Goal: Subscribe to service/newsletter

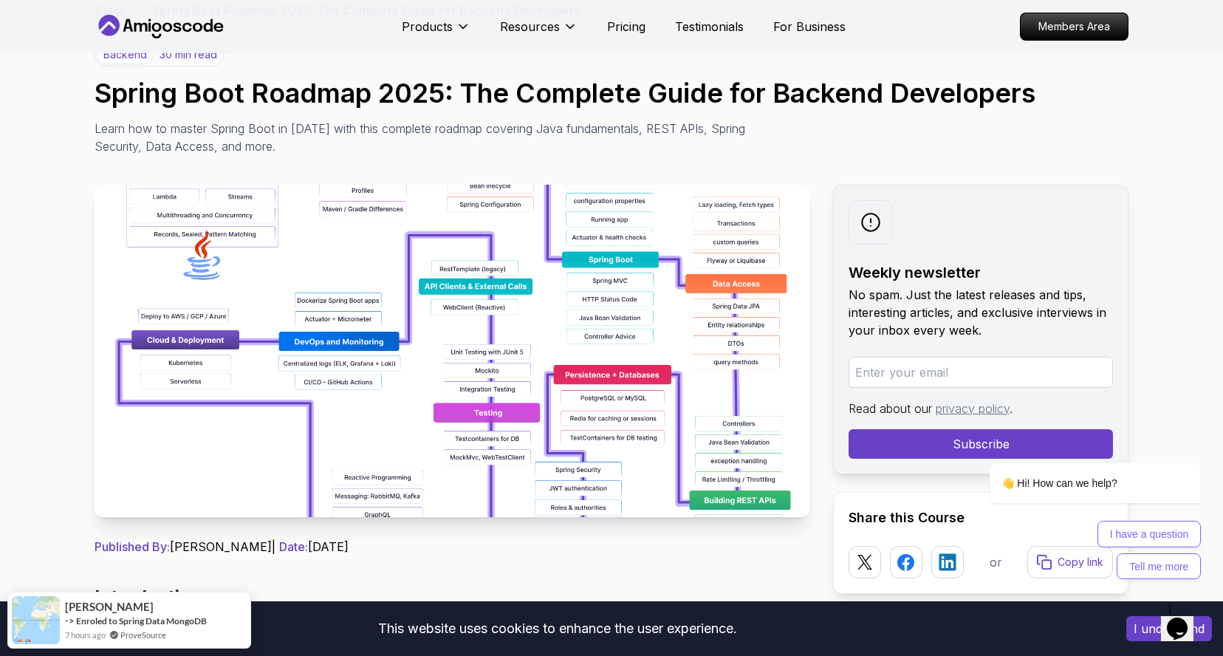
scroll to position [89, 0]
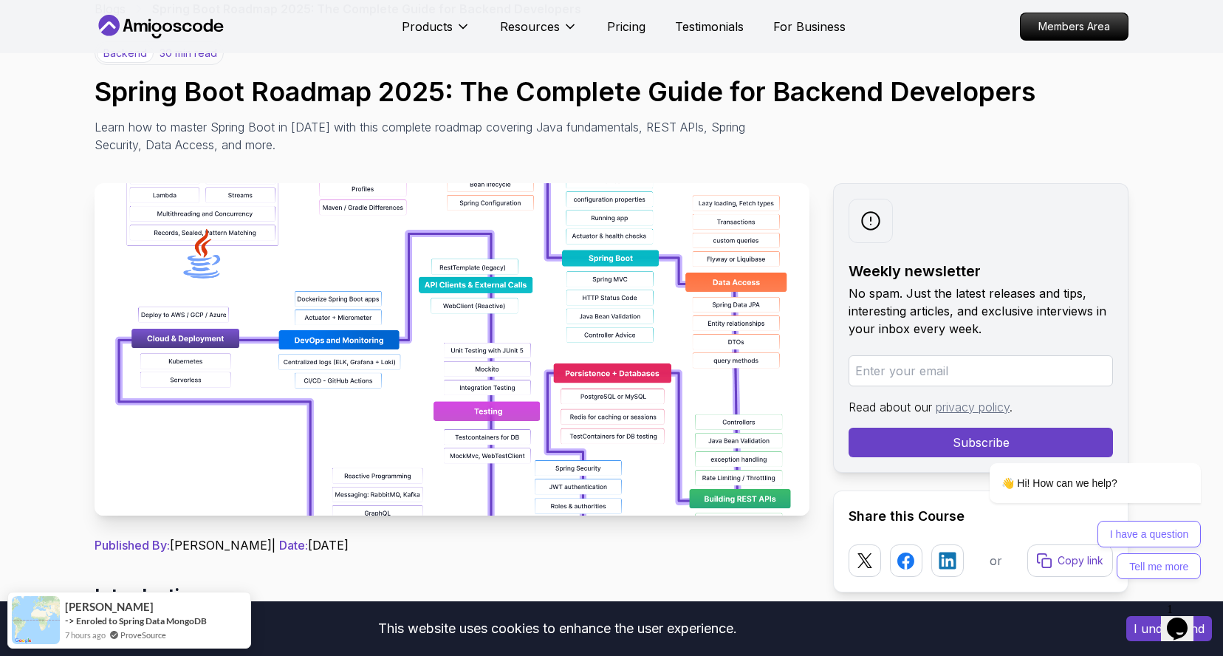
click at [362, 268] on img at bounding box center [452, 349] width 715 height 332
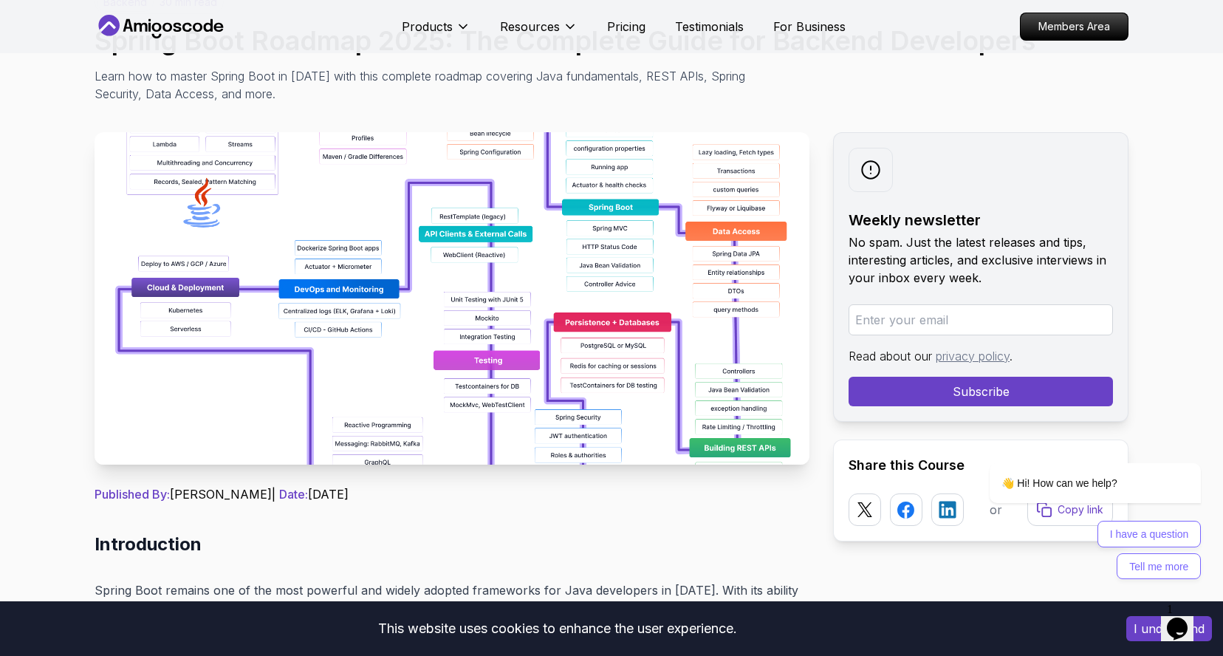
scroll to position [0, 0]
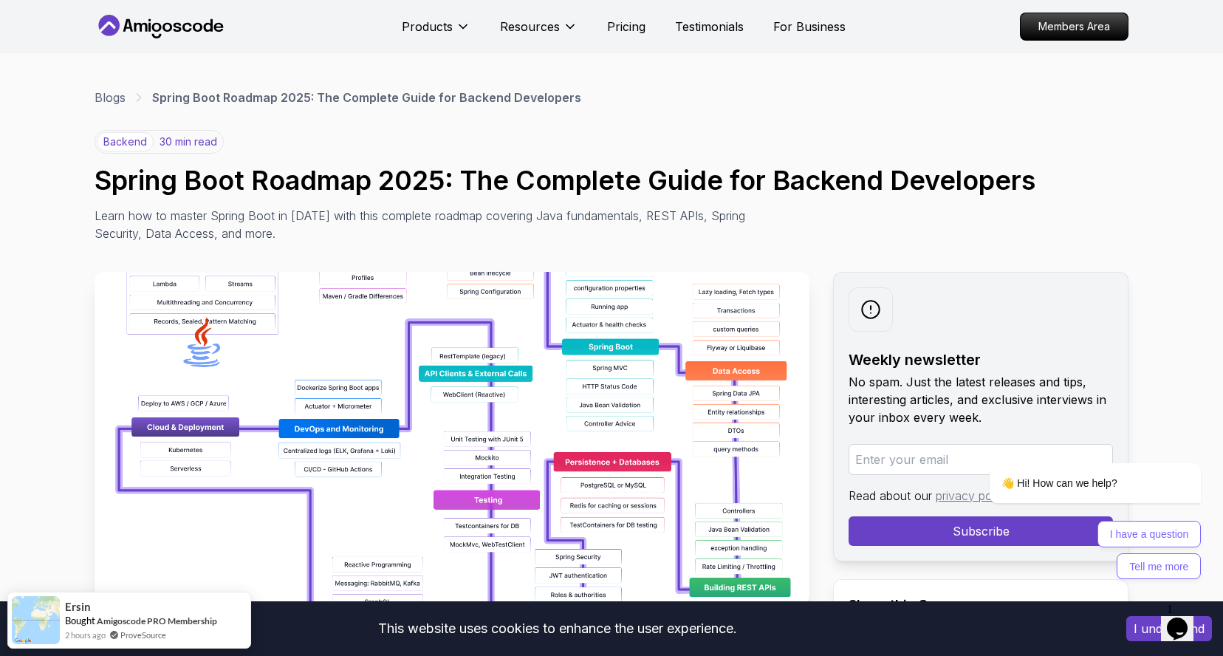
click at [612, 358] on img at bounding box center [452, 438] width 715 height 332
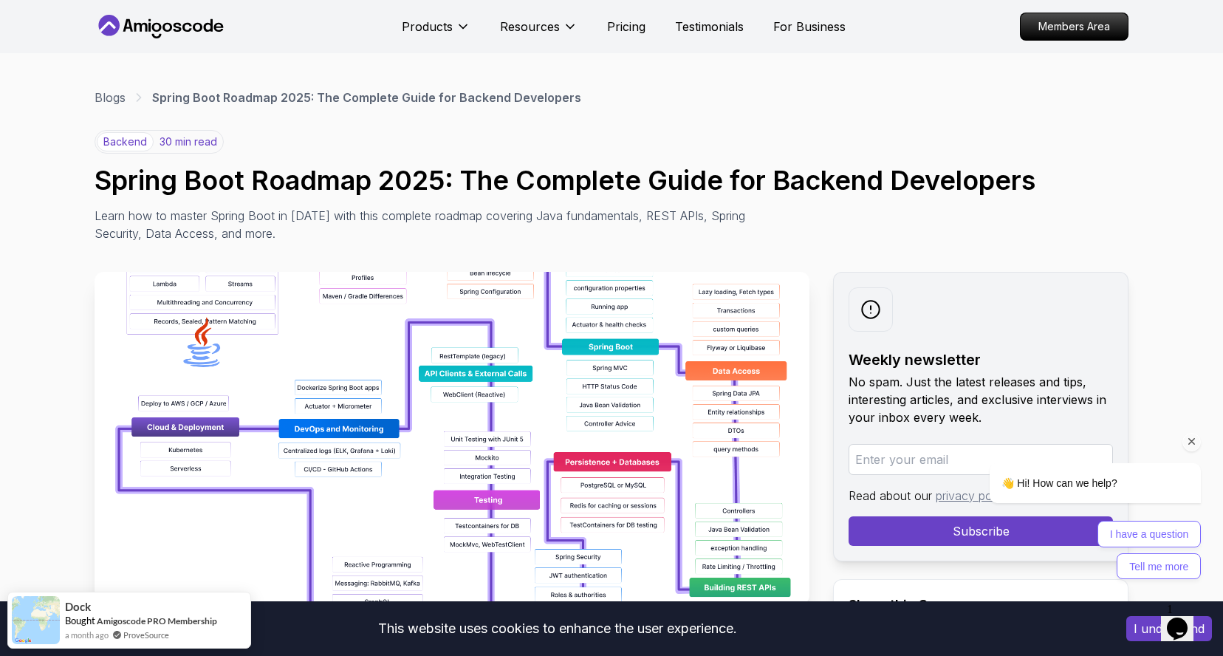
click at [1193, 441] on icon "Chat attention grabber" at bounding box center [1191, 441] width 13 height 13
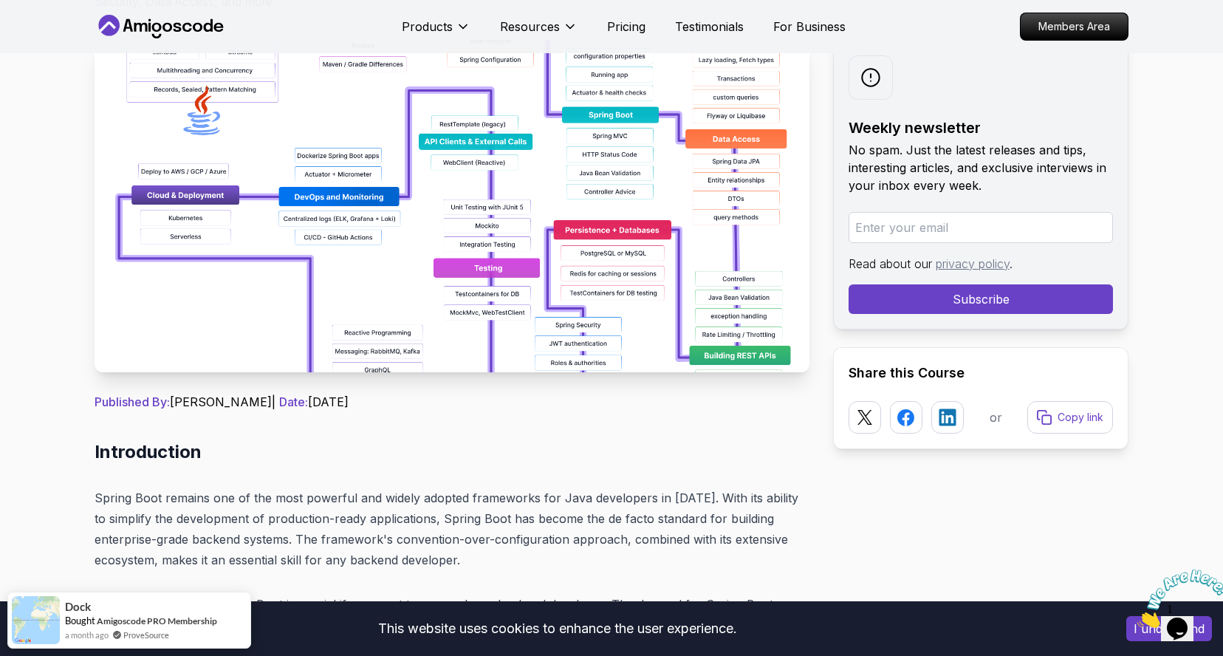
scroll to position [239, 0]
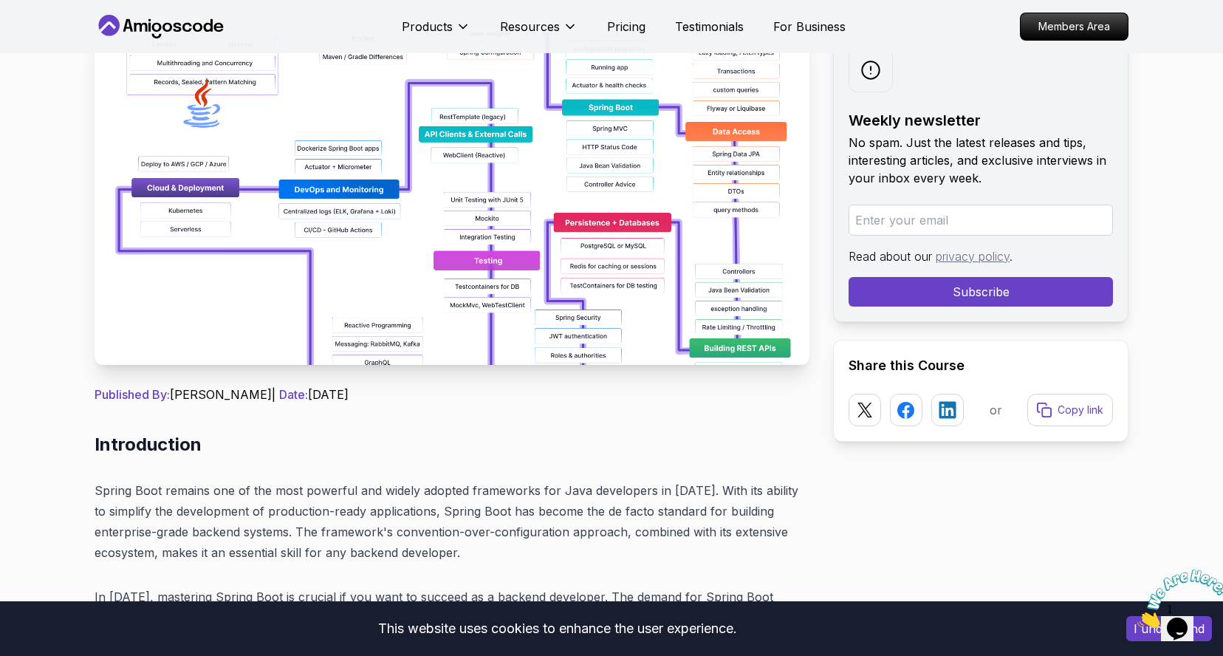
click at [403, 324] on img at bounding box center [452, 198] width 715 height 332
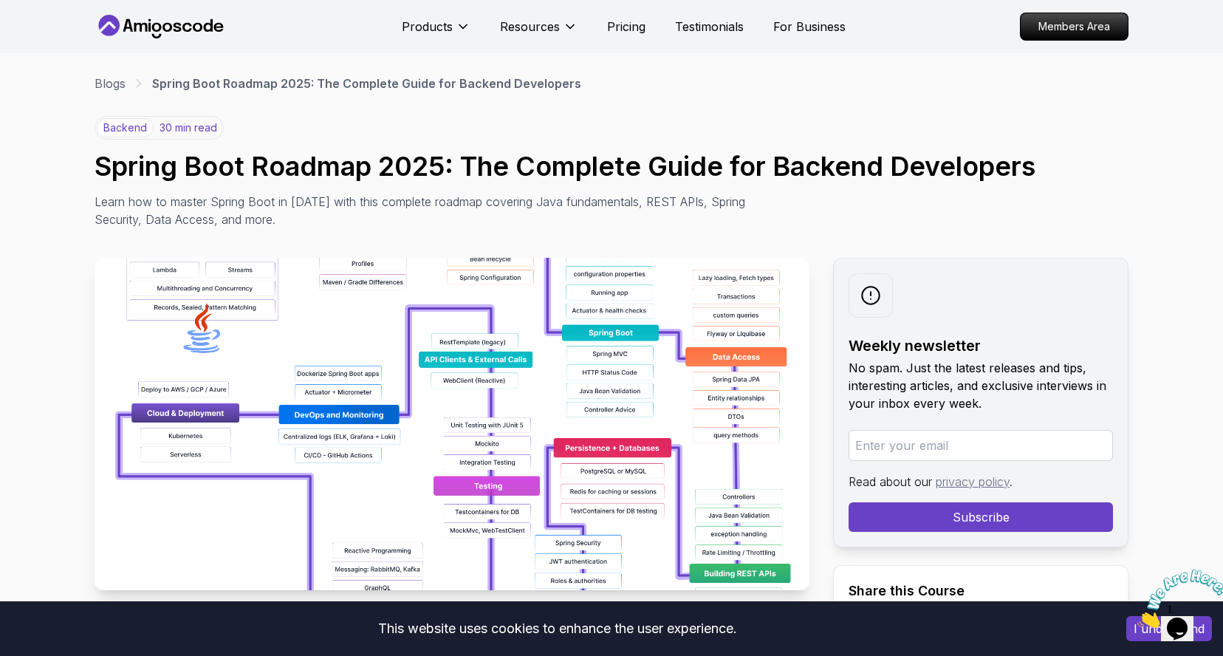
scroll to position [0, 0]
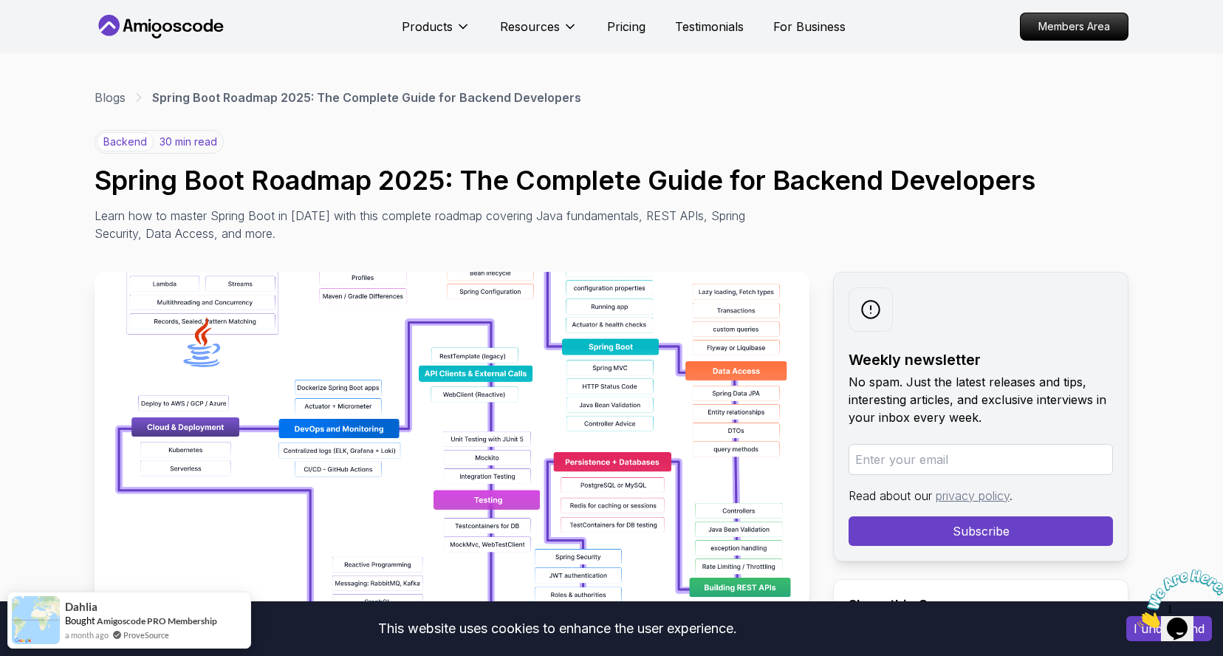
click at [710, 355] on img at bounding box center [452, 438] width 715 height 332
click at [1137, 617] on icon "Close" at bounding box center [1137, 623] width 0 height 13
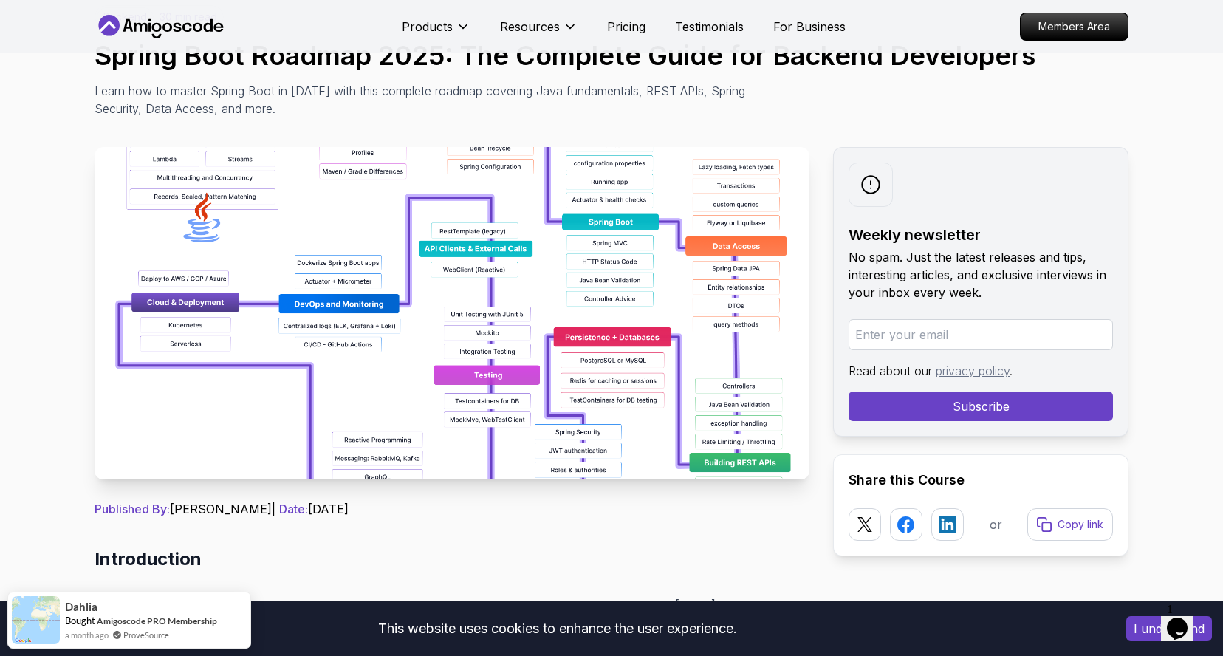
scroll to position [129, 0]
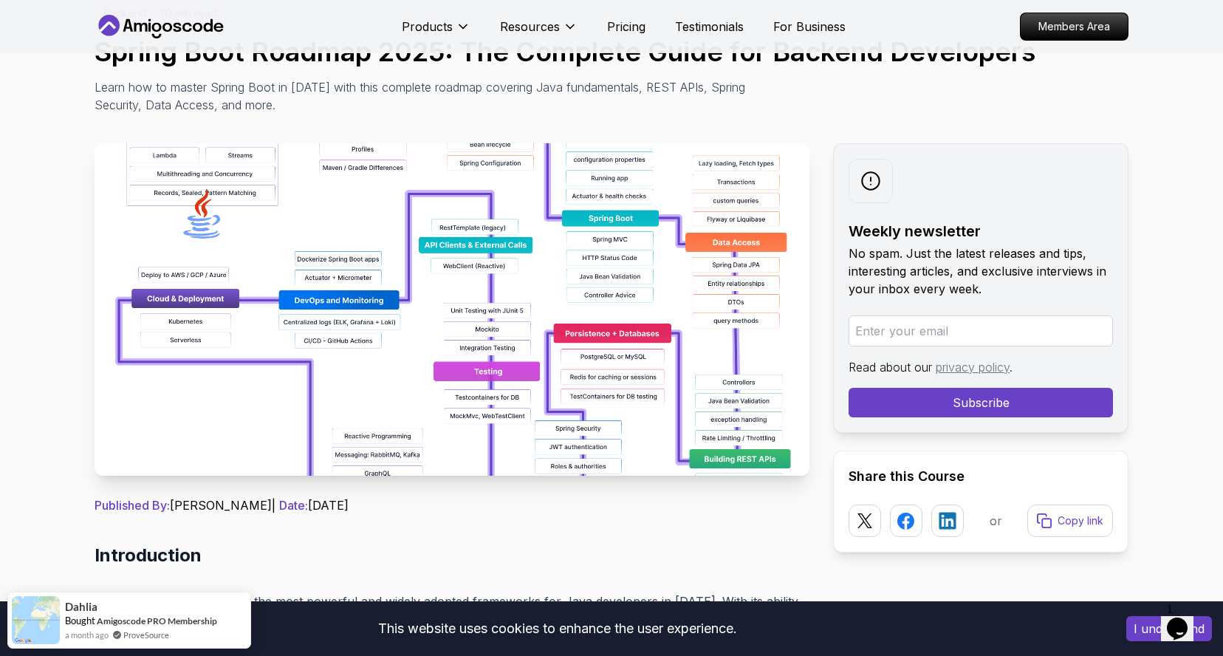
click at [440, 256] on img at bounding box center [452, 309] width 715 height 332
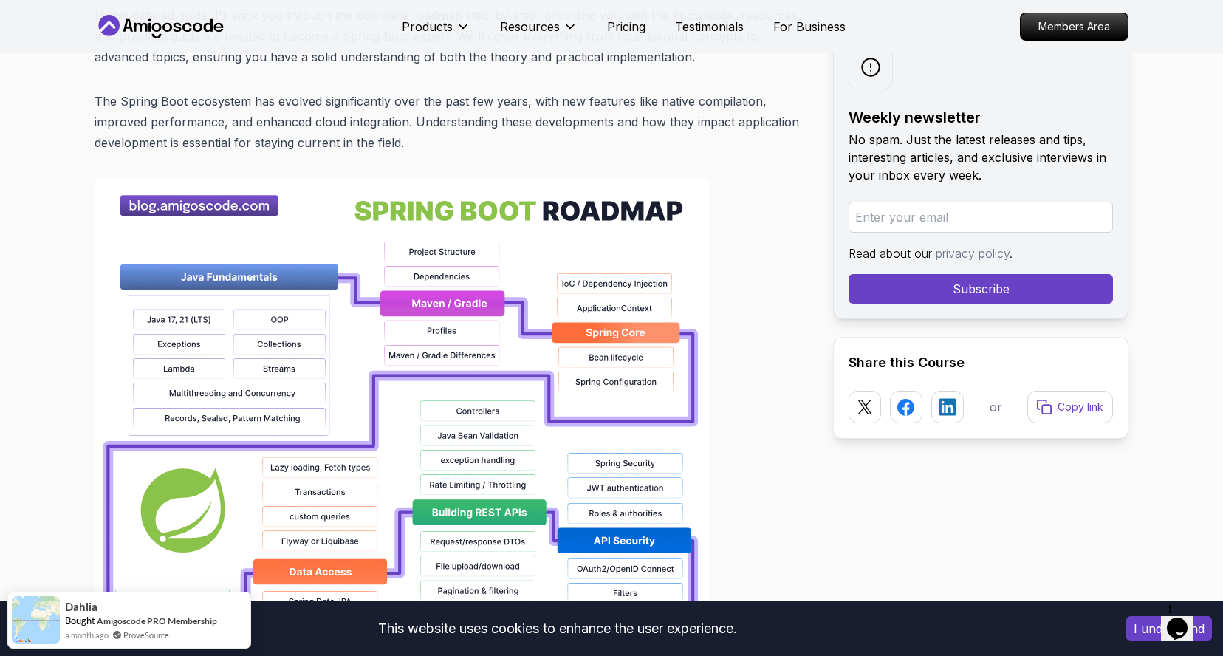
click at [250, 386] on img at bounding box center [402, 649] width 615 height 945
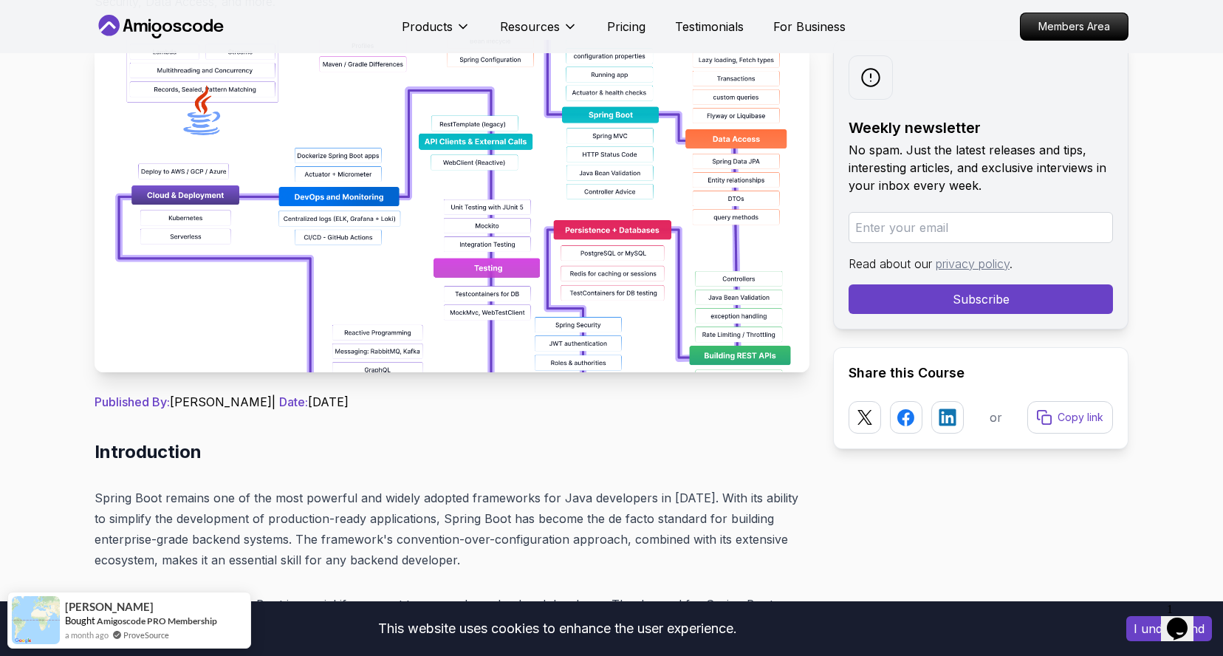
scroll to position [0, 0]
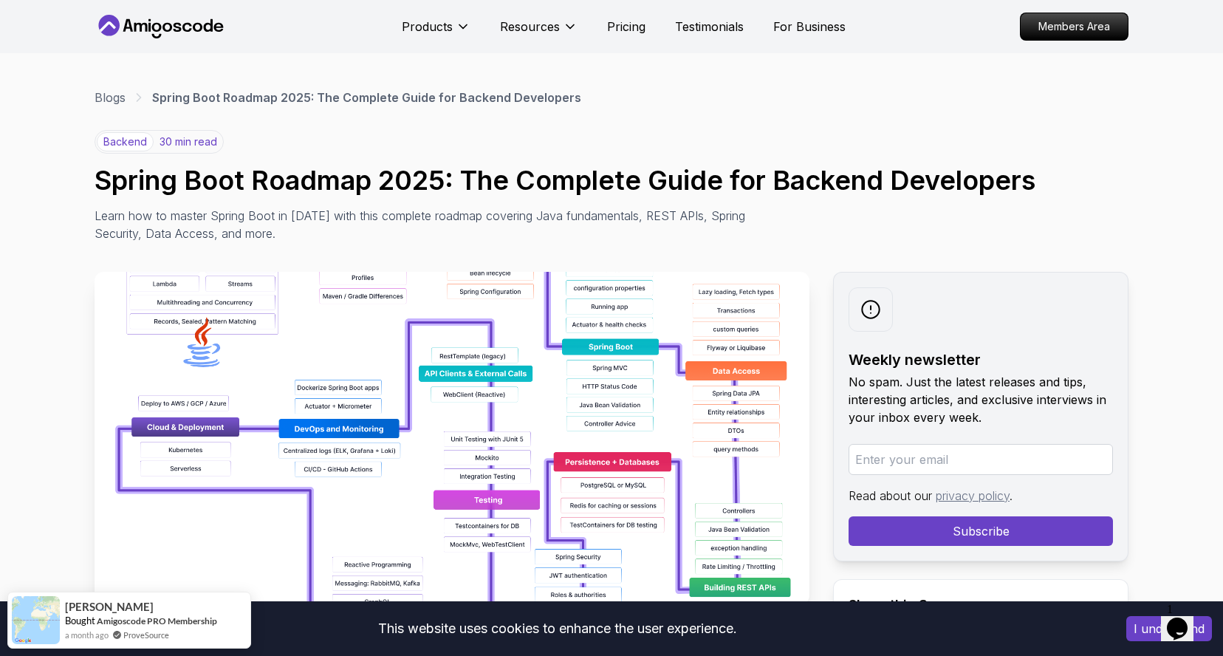
click at [1035, 466] on input "email" at bounding box center [981, 459] width 264 height 31
type input "[EMAIL_ADDRESS][DOMAIN_NAME]"
click at [995, 528] on button "Subscribe" at bounding box center [981, 531] width 264 height 30
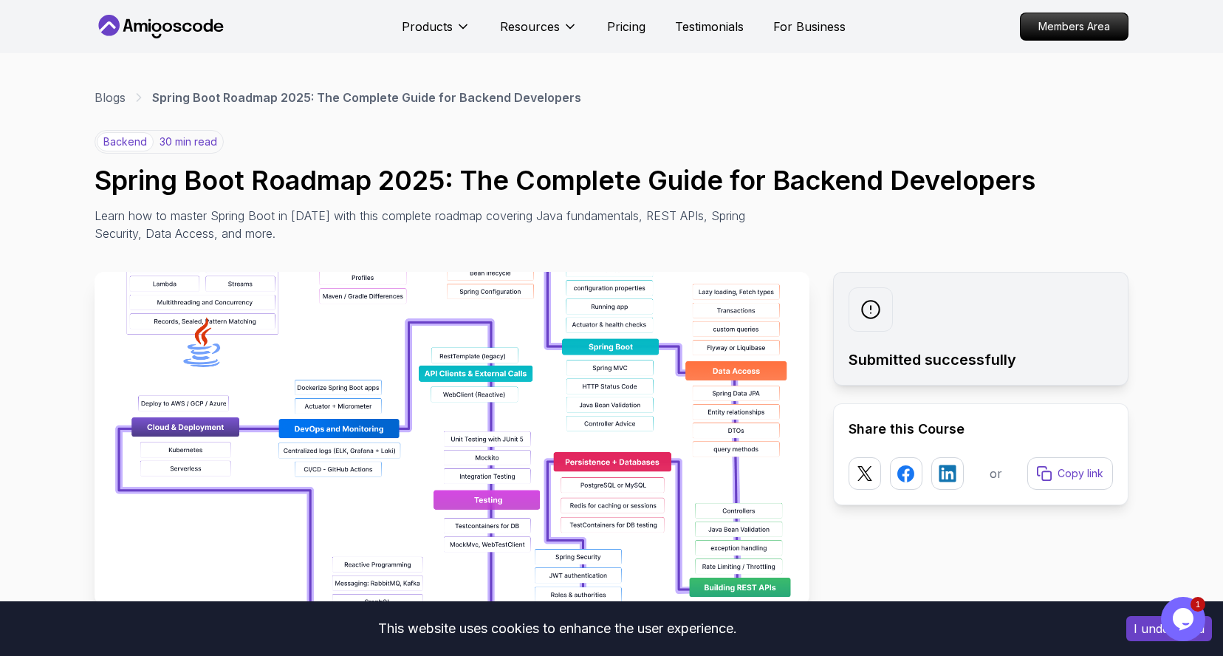
click at [621, 421] on img at bounding box center [452, 438] width 715 height 332
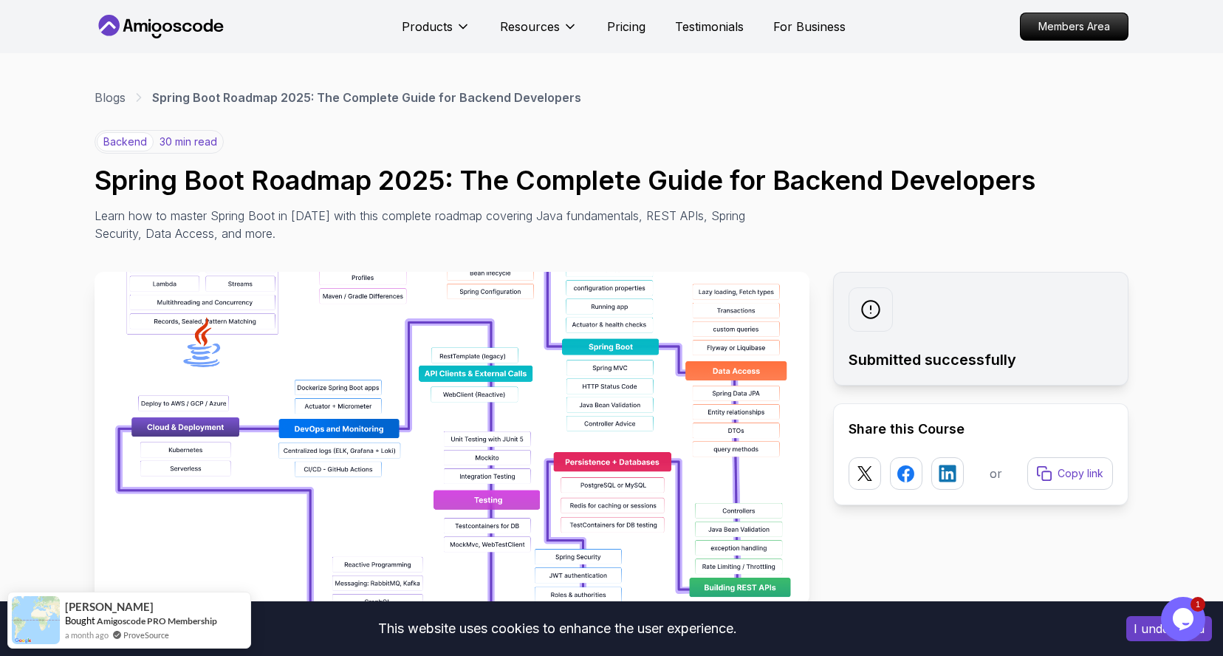
click at [621, 421] on img at bounding box center [452, 438] width 715 height 332
click at [517, 389] on img at bounding box center [452, 438] width 715 height 332
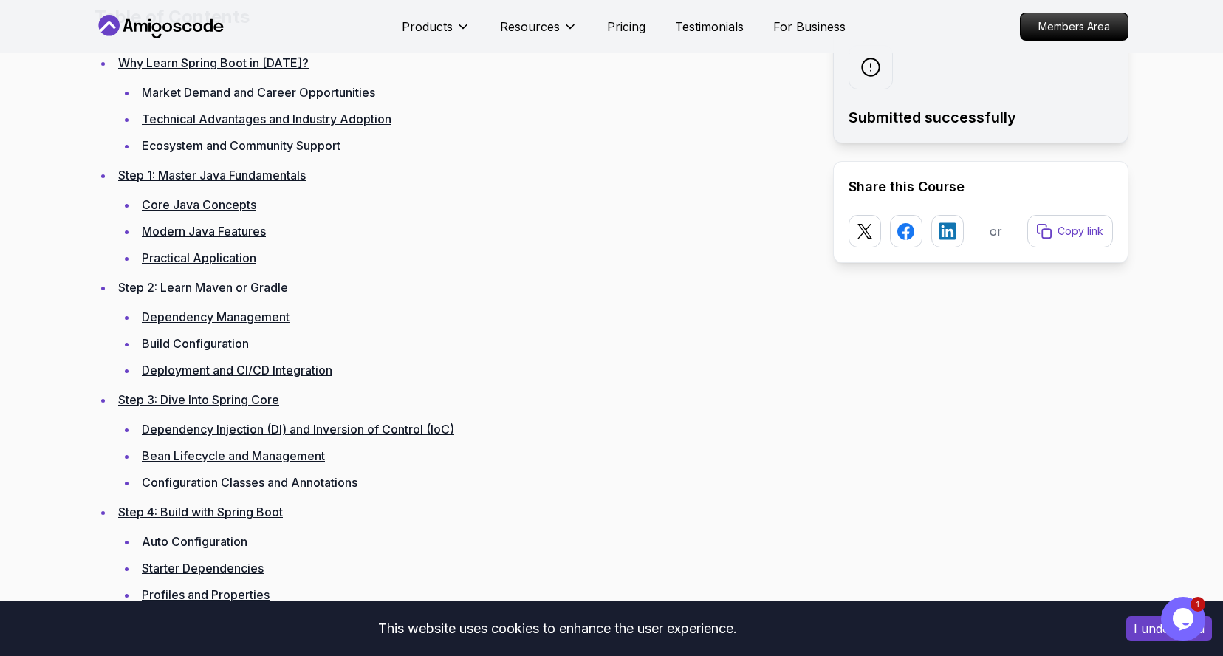
scroll to position [2069, 0]
